Goal: Transaction & Acquisition: Download file/media

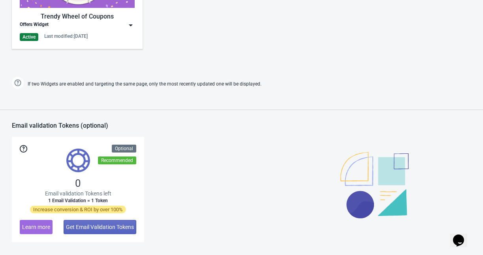
scroll to position [646, 0]
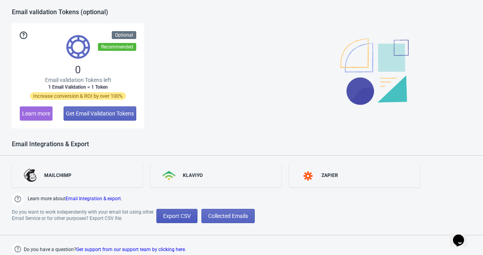
click at [178, 217] on span "Export CSV" at bounding box center [177, 216] width 28 height 6
select select "2025"
select select "8"
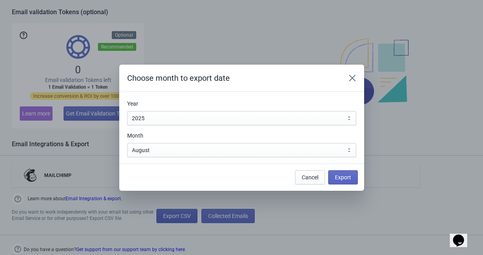
click at [178, 217] on div "Choose month to export date Year 2010 2011 2012 2013 2014 2015 2016 2017 2018 2…" at bounding box center [241, 127] width 483 height 255
click at [340, 176] on span "Export" at bounding box center [343, 178] width 16 height 6
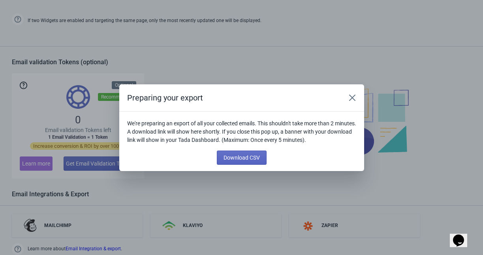
scroll to position [696, 0]
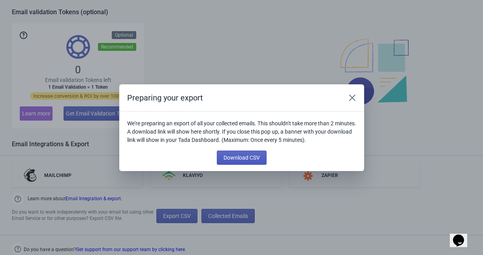
click at [258, 156] on span "Download CSV" at bounding box center [241, 158] width 36 height 6
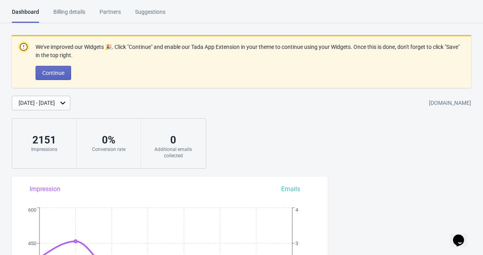
scroll to position [646, 0]
